Goal: Browse casually: Explore the website without a specific task or goal

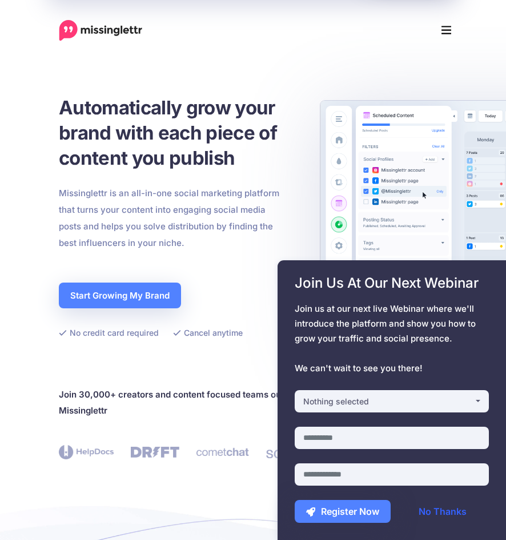
click at [442, 510] on link "No Thanks" at bounding box center [443, 511] width 93 height 23
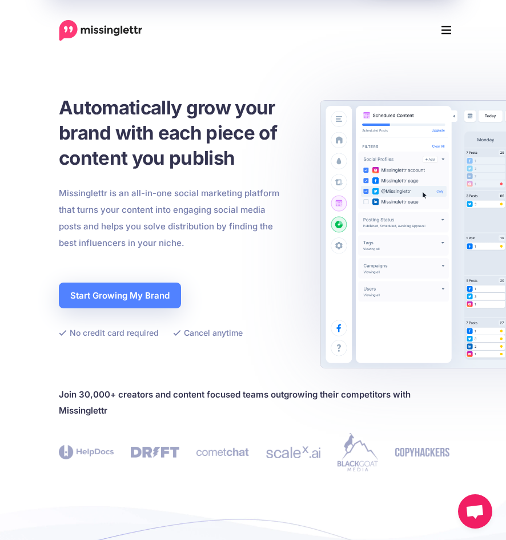
click at [452, 32] on button "Menu" at bounding box center [446, 30] width 25 height 23
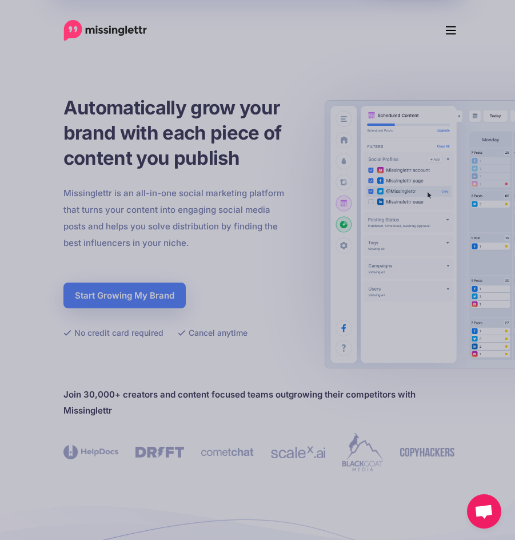
click at [347, 34] on div "Features Drip Campaigns Drive traffic on autopilot Curate Find and be found Cal…" at bounding box center [258, 30] width 412 height 23
click at [127, 105] on div at bounding box center [257, 270] width 515 height 540
click at [123, 57] on div at bounding box center [257, 270] width 515 height 540
drag, startPoint x: 420, startPoint y: 91, endPoint x: 424, endPoint y: 78, distance: 14.1
click at [420, 91] on div at bounding box center [257, 270] width 515 height 540
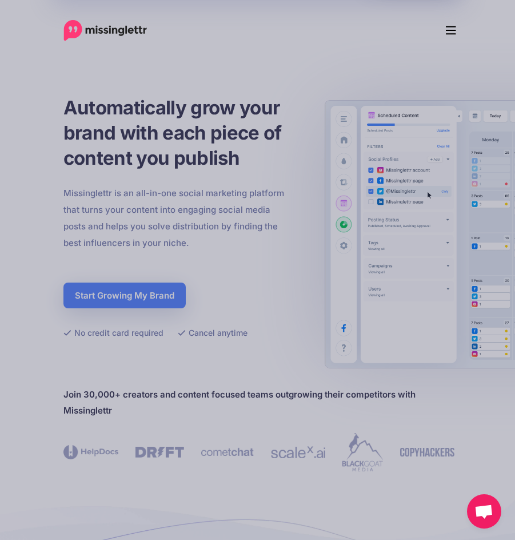
click at [453, 33] on icon "Menu" at bounding box center [451, 30] width 10 height 17
click at [455, 29] on icon "Menu" at bounding box center [451, 30] width 10 height 17
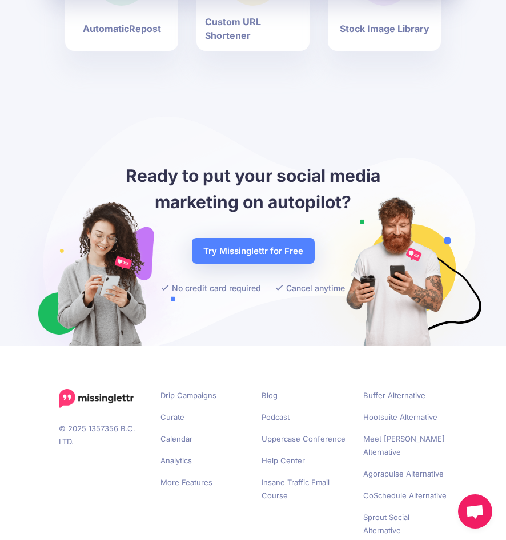
scroll to position [3419, 0]
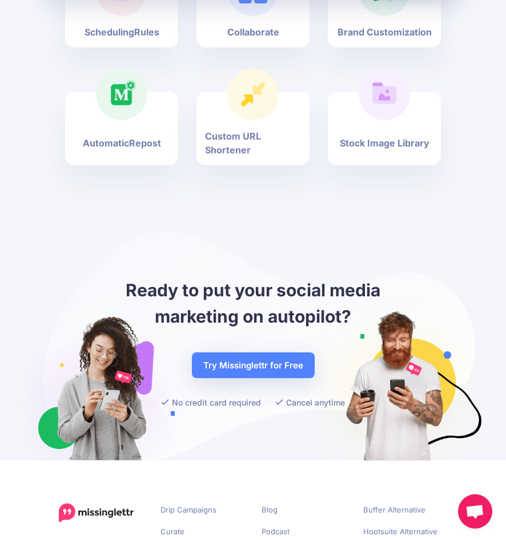
drag, startPoint x: 139, startPoint y: 492, endPoint x: 78, endPoint y: 493, distance: 61.7
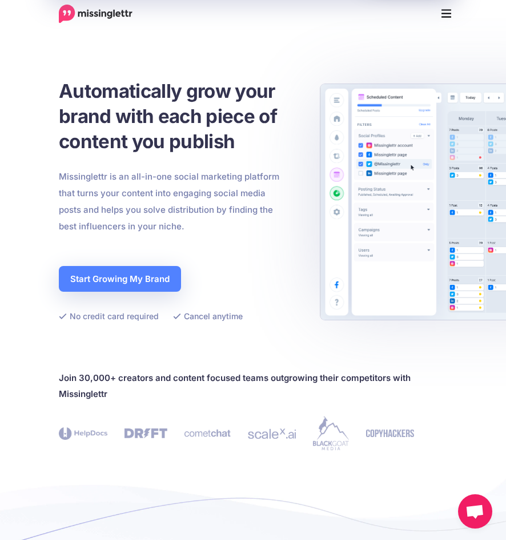
scroll to position [0, 0]
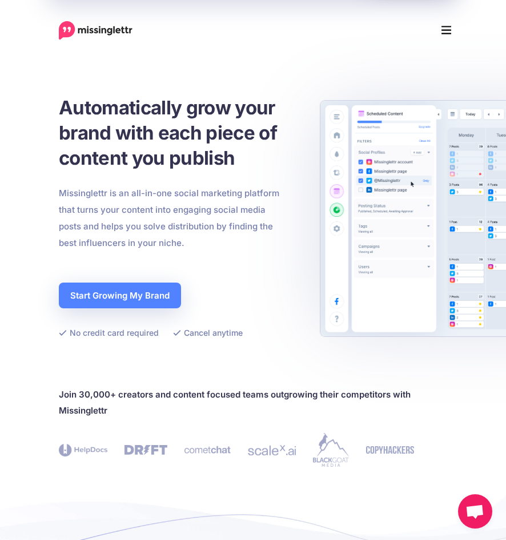
click at [89, 193] on p "Missinglettr is an all-in-one social marketing platform that turns your content…" at bounding box center [169, 218] width 221 height 66
copy p "Missinglettr"
